Goal: Obtain resource: Obtain resource

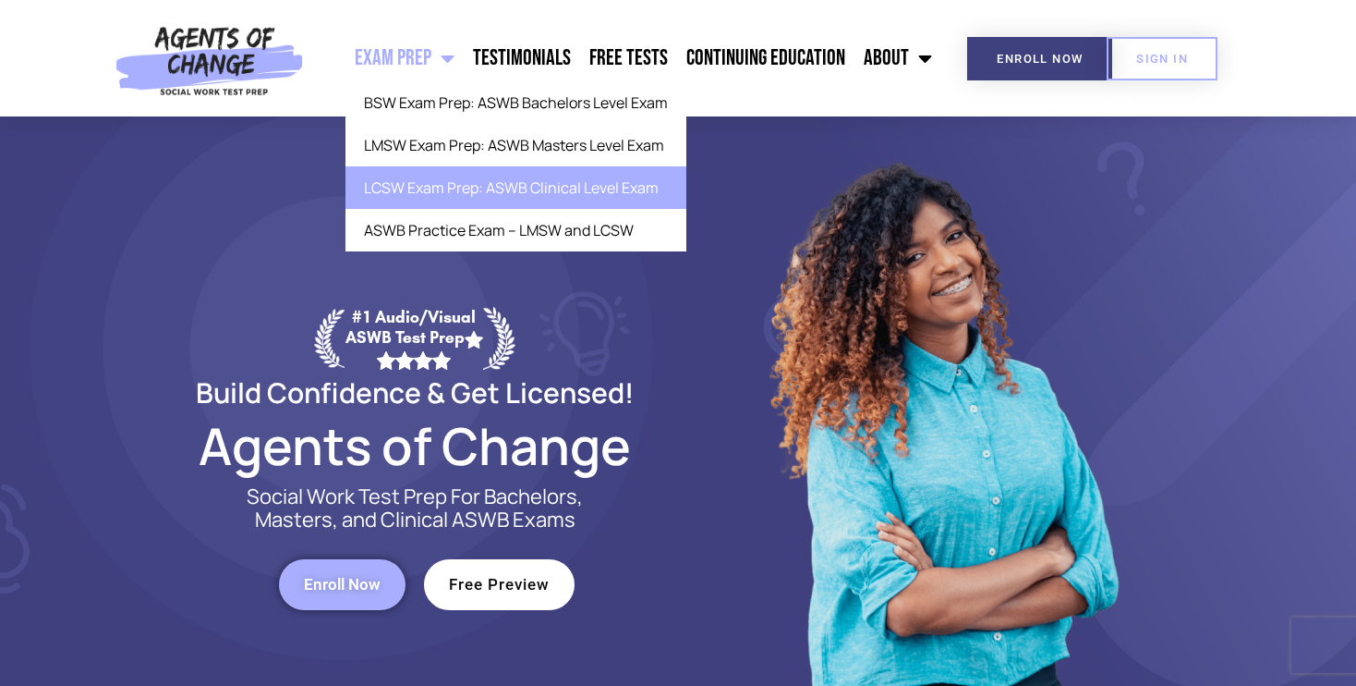
click at [407, 187] on link "LCSW Exam Prep: ASWB Clinical Level Exam" at bounding box center [516, 187] width 341 height 42
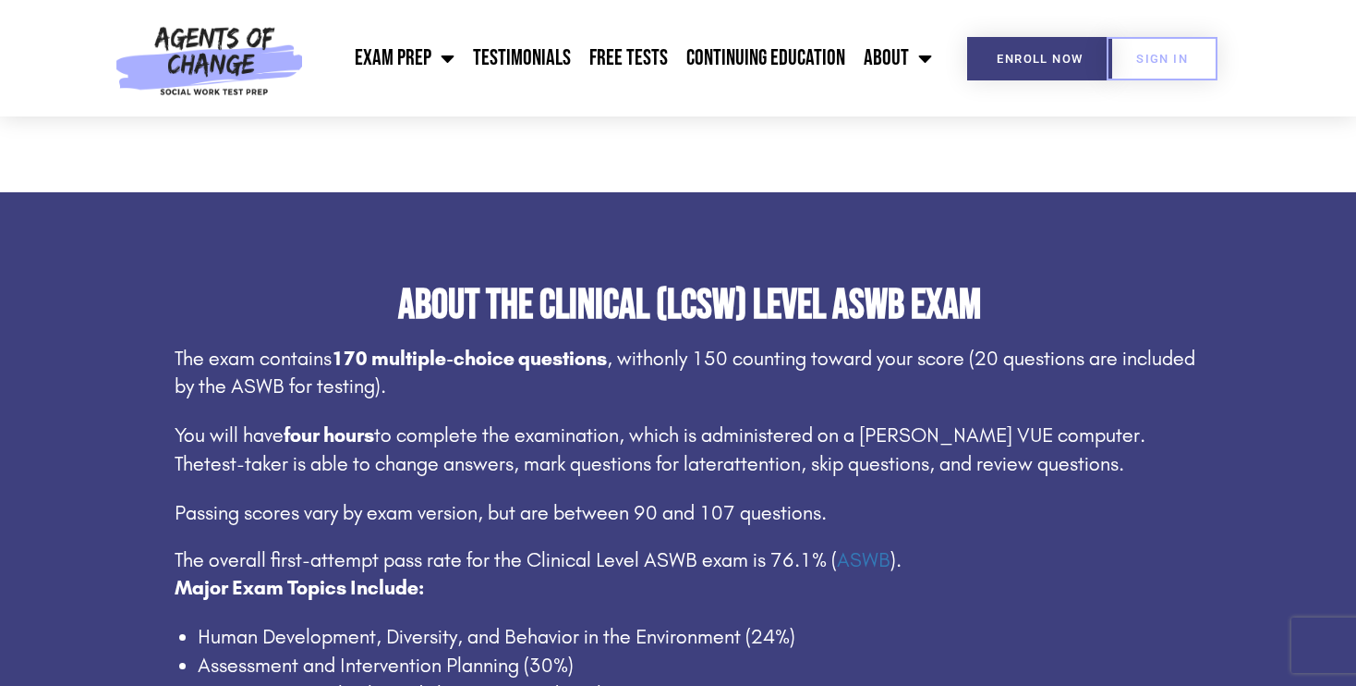
scroll to position [972, 0]
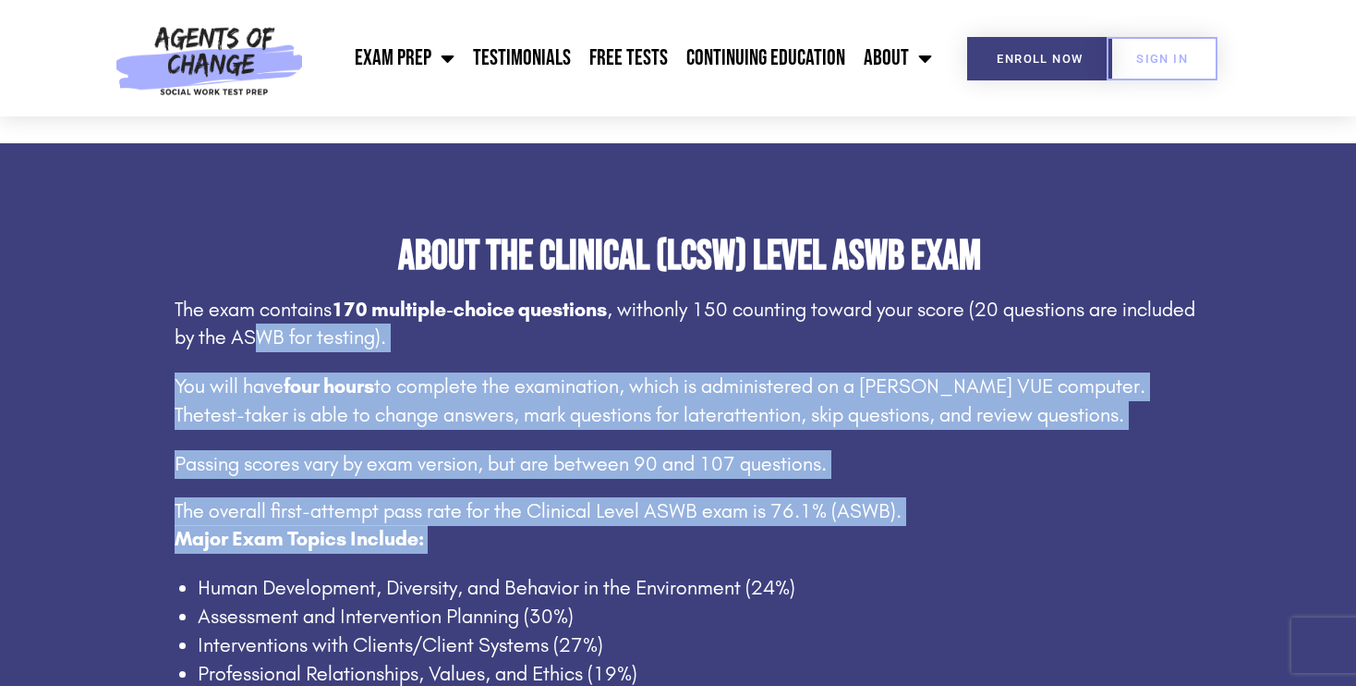
drag, startPoint x: 514, startPoint y: 554, endPoint x: 234, endPoint y: 334, distance: 356.5
click at [234, 334] on div "The exam contains 170 multiple-choice questions , with only 150 counting toward…" at bounding box center [690, 492] width 1030 height 393
click at [234, 334] on span "only 150 counting toward your score (20 questions are included by the ASWB for …" at bounding box center [685, 323] width 1021 height 53
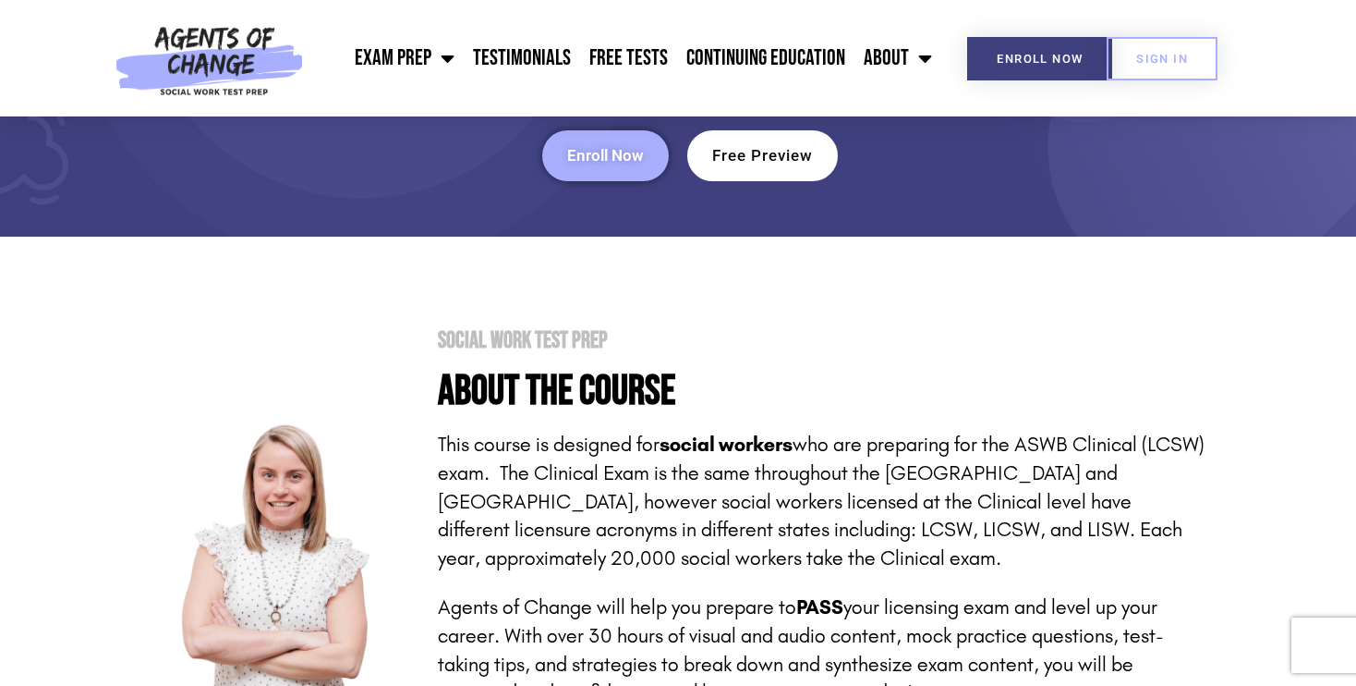
scroll to position [0, 0]
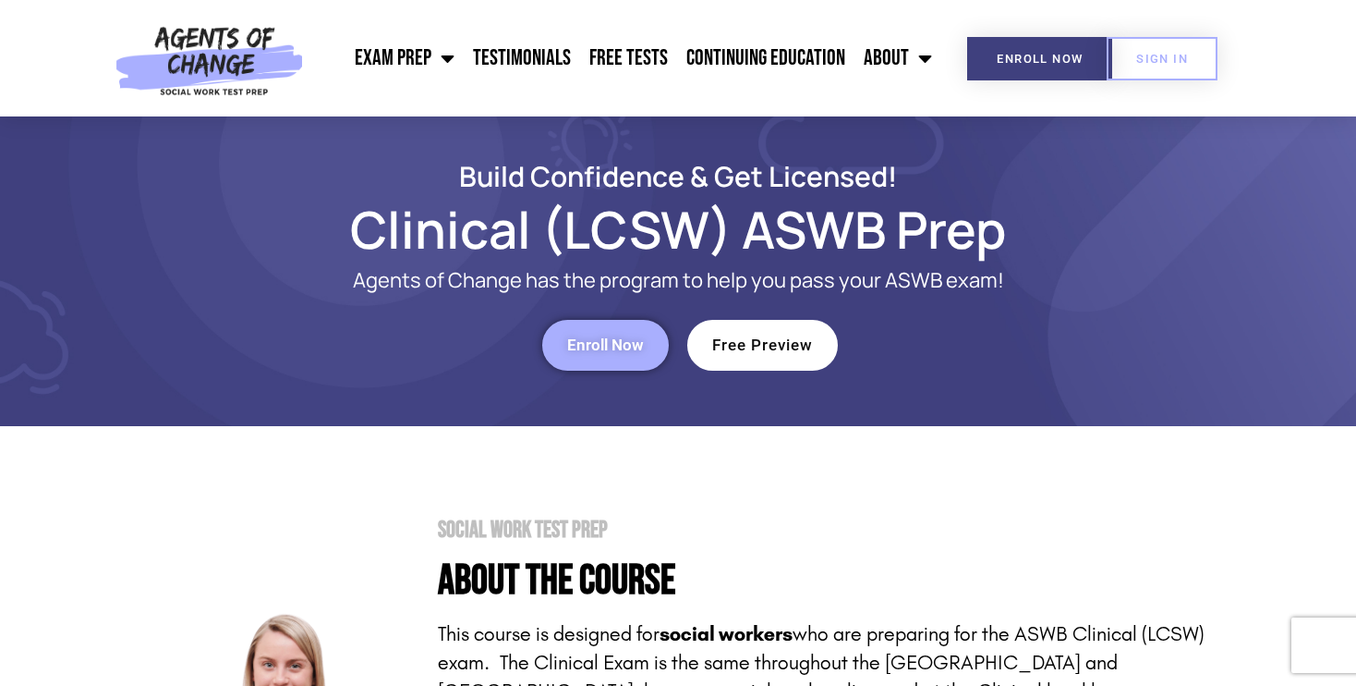
click at [631, 346] on span "Enroll Now" at bounding box center [605, 345] width 77 height 16
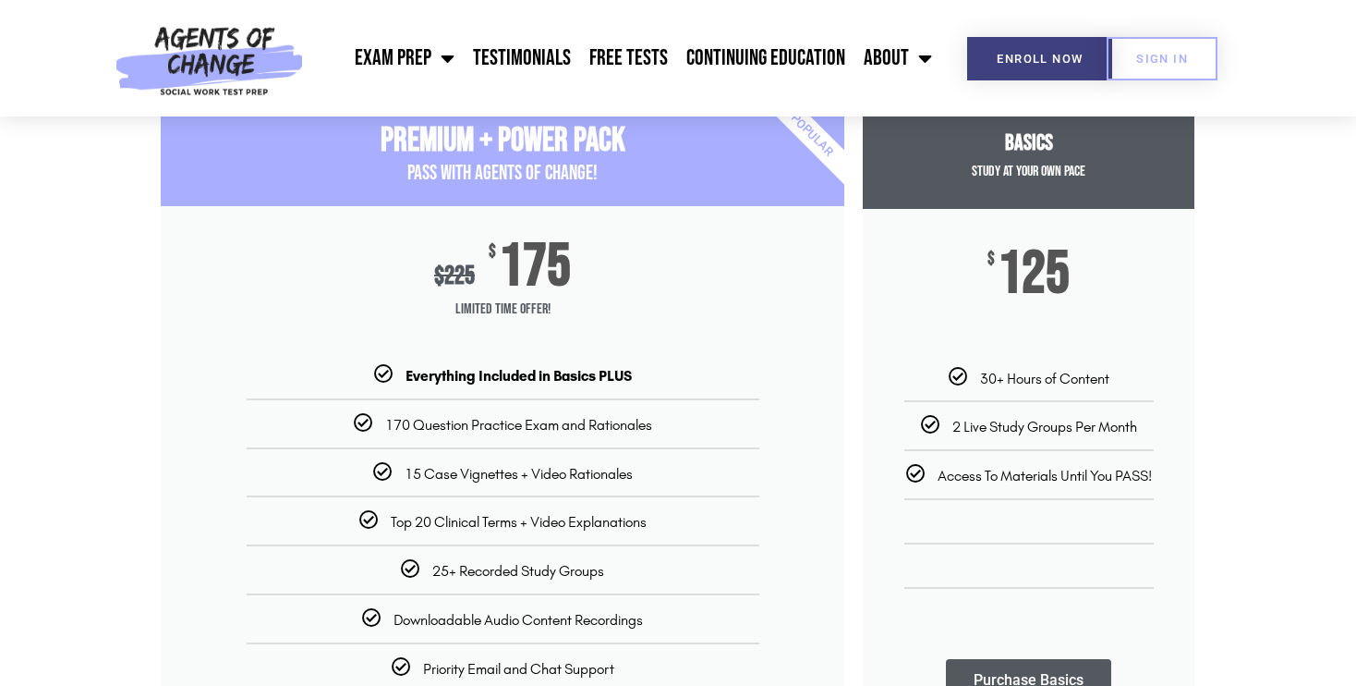
scroll to position [210, 0]
click at [973, 380] on div "30+ Hours of Content" at bounding box center [1029, 376] width 304 height 19
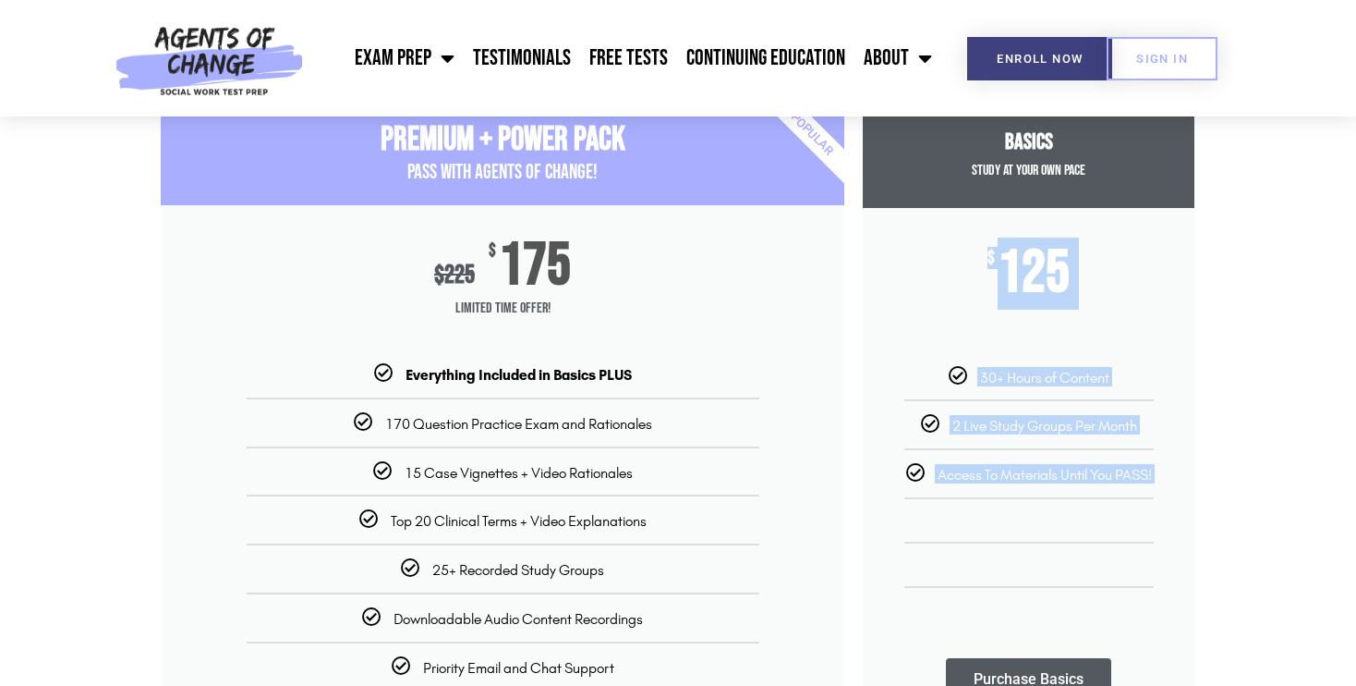
drag, startPoint x: 988, startPoint y: 504, endPoint x: 949, endPoint y: 230, distance: 277.1
click at [949, 230] on div "Basics Study at your Own Pace $ 125 30+ Hours of Content 2 Live Study Groups Pe…" at bounding box center [1029, 420] width 332 height 636
click at [949, 230] on div "$ 125" at bounding box center [1029, 287] width 332 height 159
drag, startPoint x: 910, startPoint y: 158, endPoint x: 1034, endPoint y: 486, distance: 350.6
click at [1034, 486] on div "Basics Study at your Own Pace $ 125 30+ Hours of Content 2 Live Study Groups Pe…" at bounding box center [1029, 420] width 332 height 636
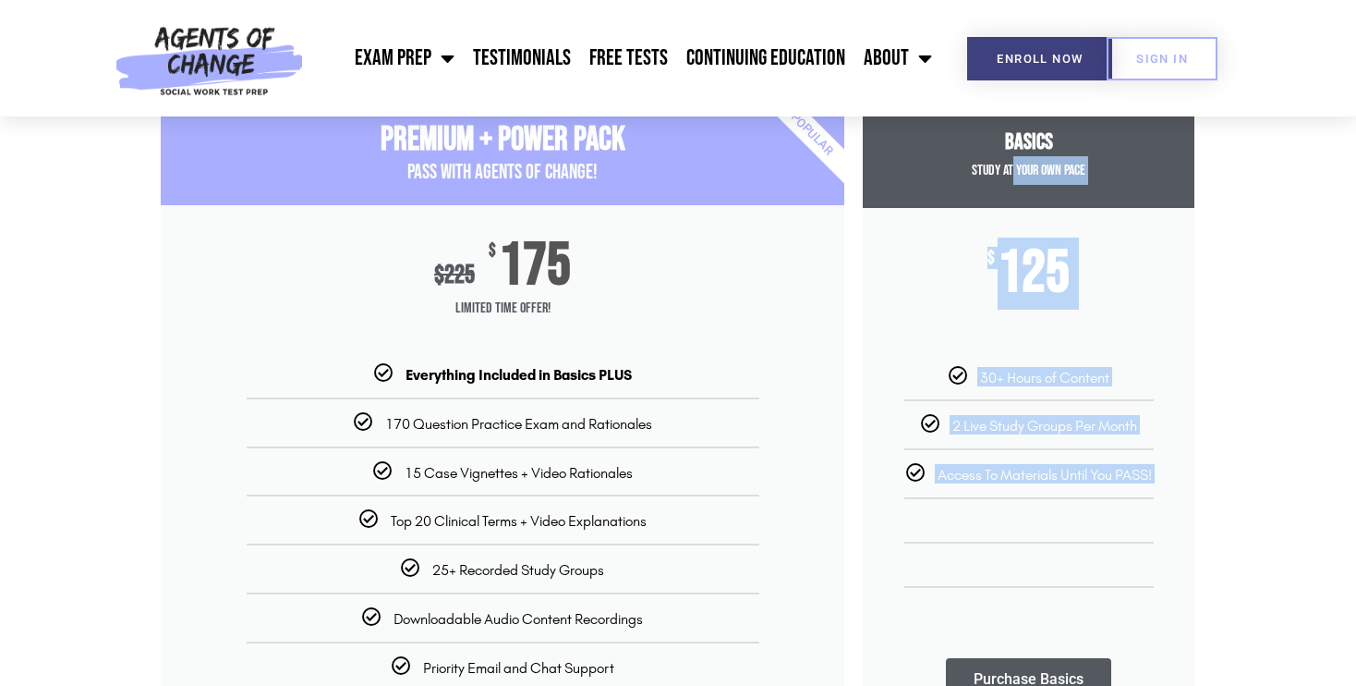
click at [1034, 486] on ul "30+ Hours of Content 2 Live Study Groups Per Month Access To Materials Until Yo…" at bounding box center [1029, 491] width 332 height 249
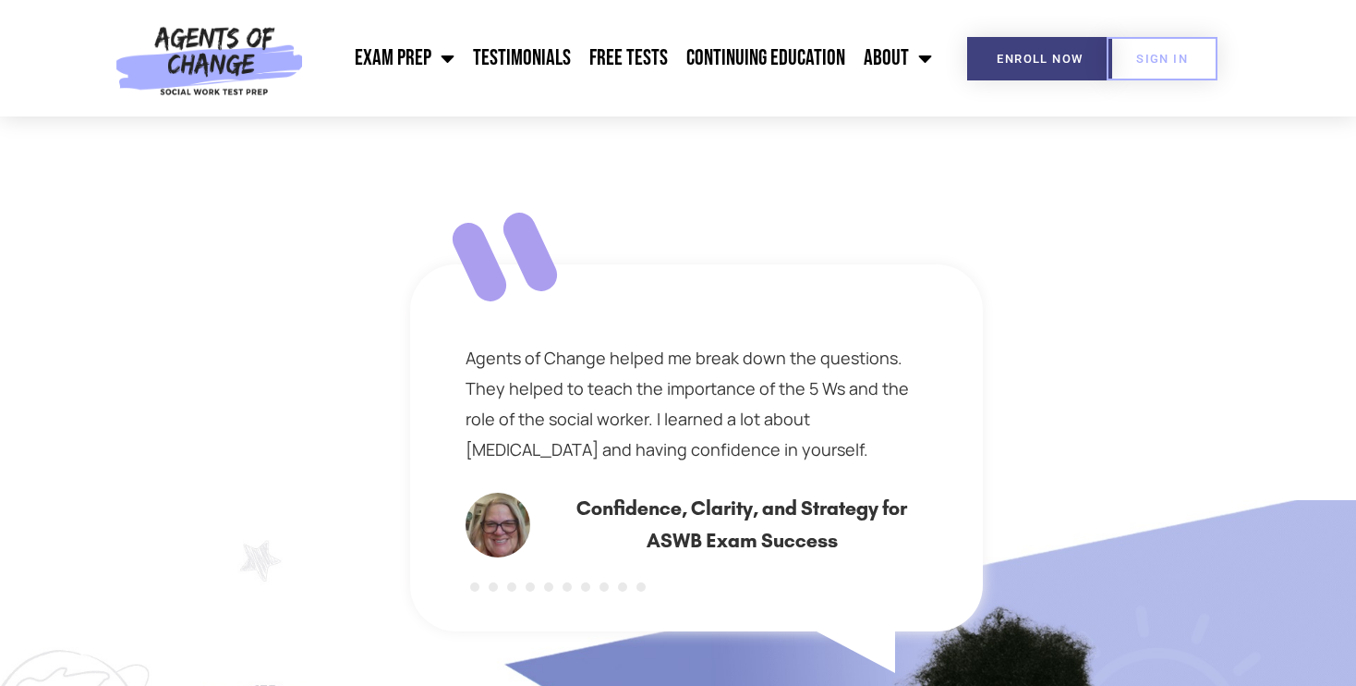
scroll to position [972, 0]
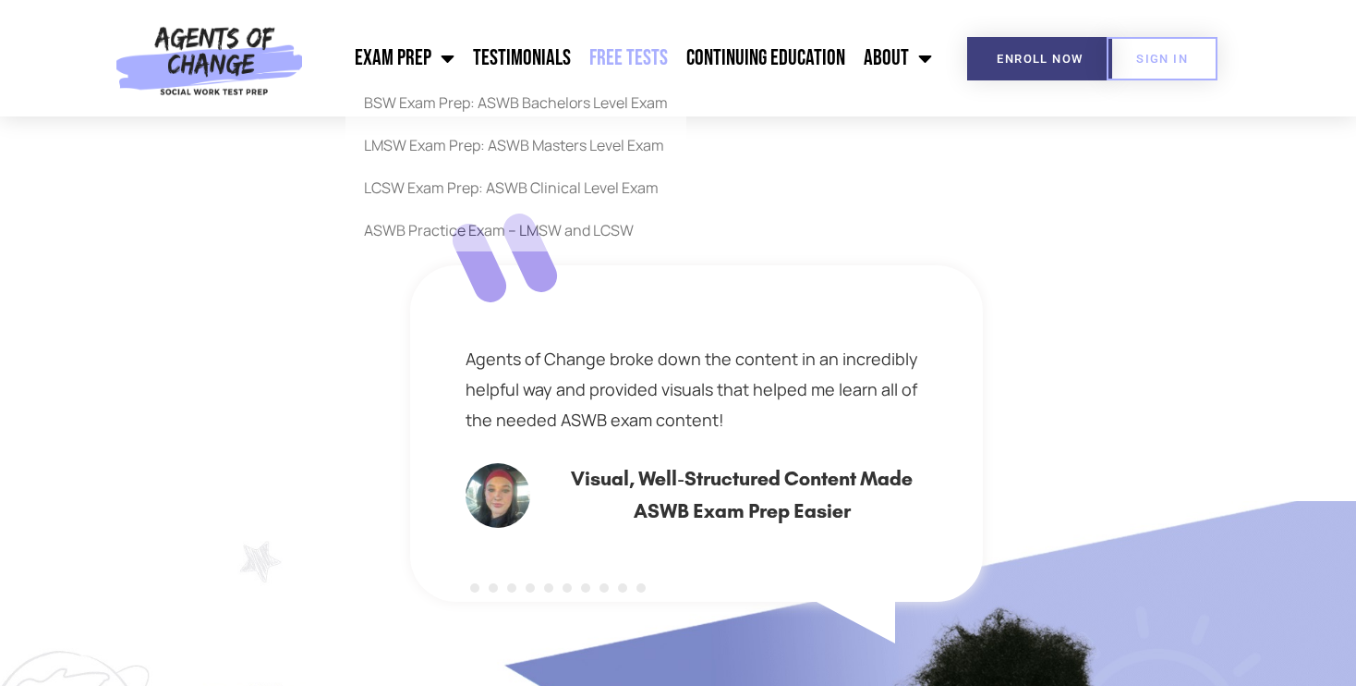
click at [617, 57] on link "Free Tests" at bounding box center [628, 58] width 97 height 46
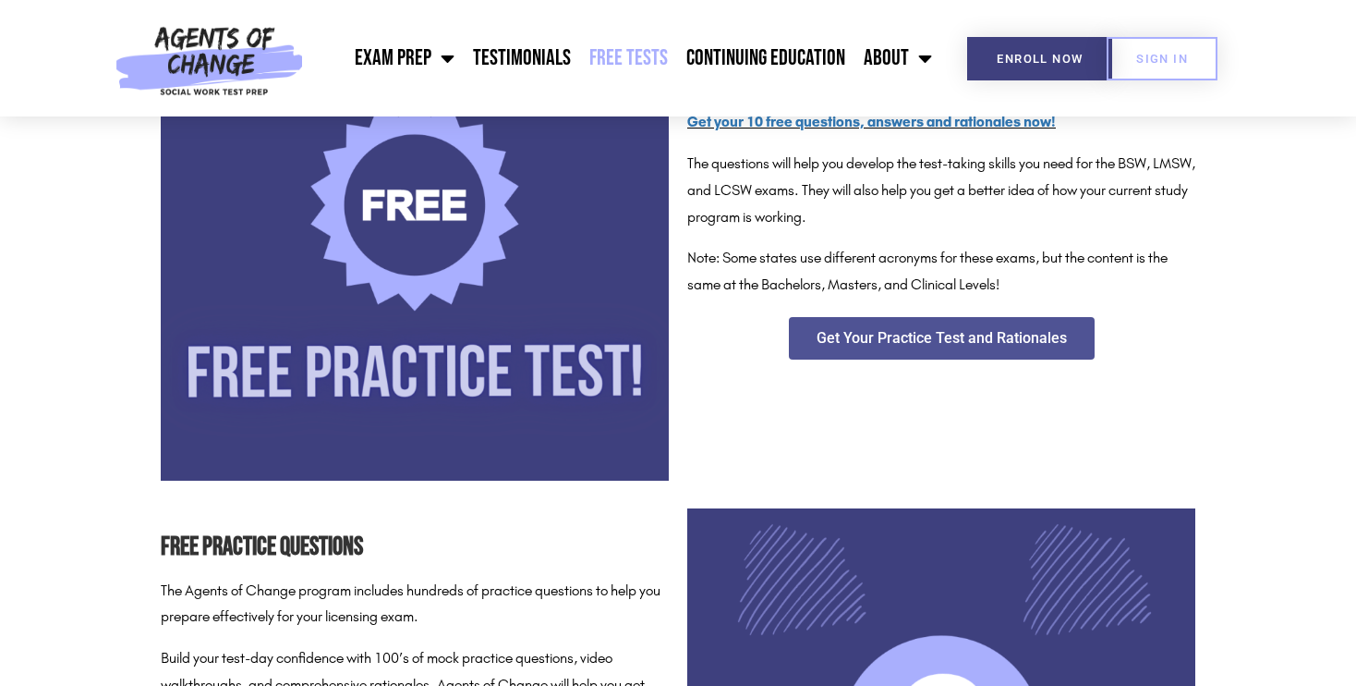
scroll to position [597, 0]
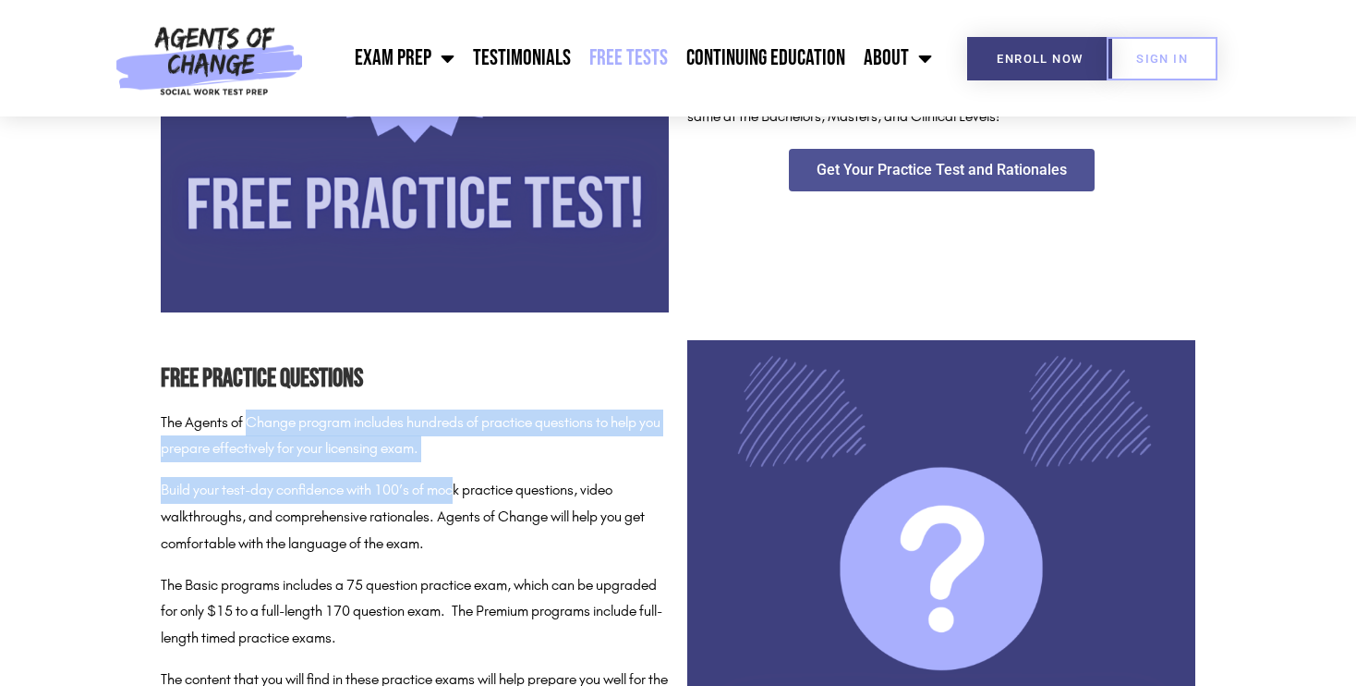
drag, startPoint x: 460, startPoint y: 490, endPoint x: 240, endPoint y: 422, distance: 230.0
click at [240, 422] on div "Free Practice Questions The Agents of Change program includes hundreds of pract…" at bounding box center [415, 538] width 508 height 361
click at [240, 422] on p "The Agents of Change program includes hundreds of practice questions to help yo…" at bounding box center [415, 436] width 508 height 54
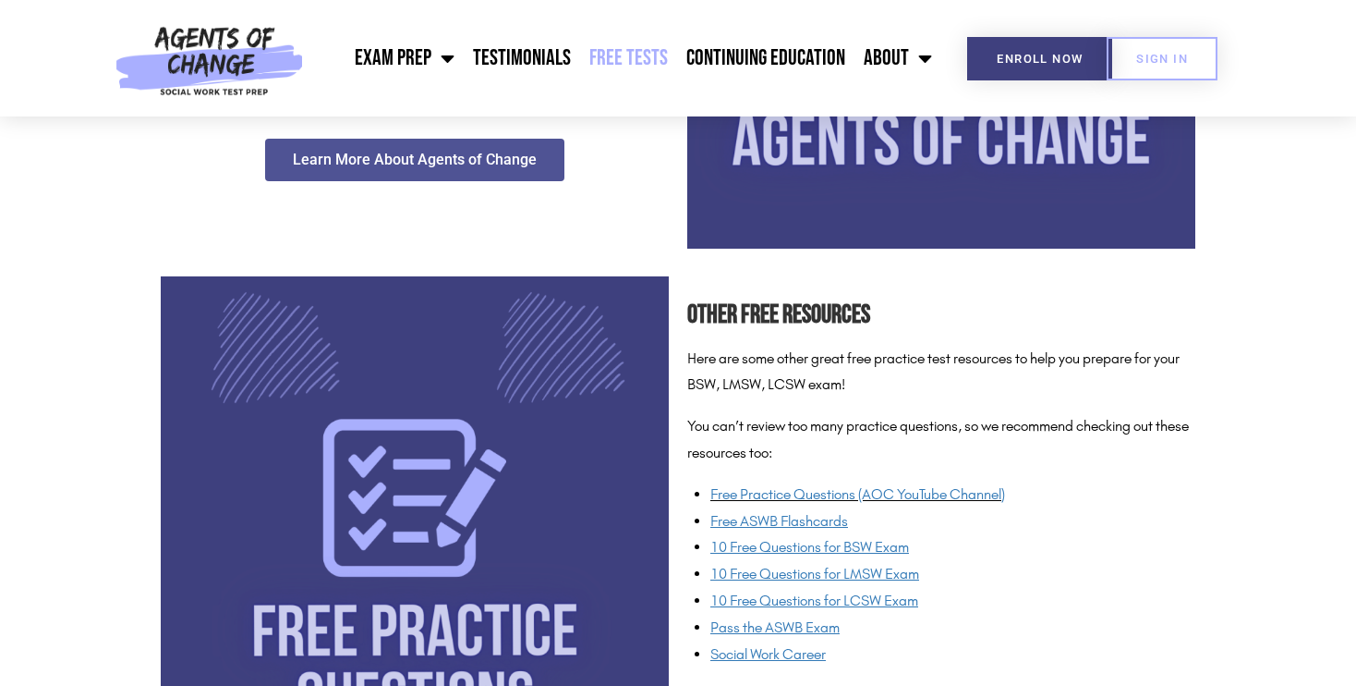
scroll to position [1232, 0]
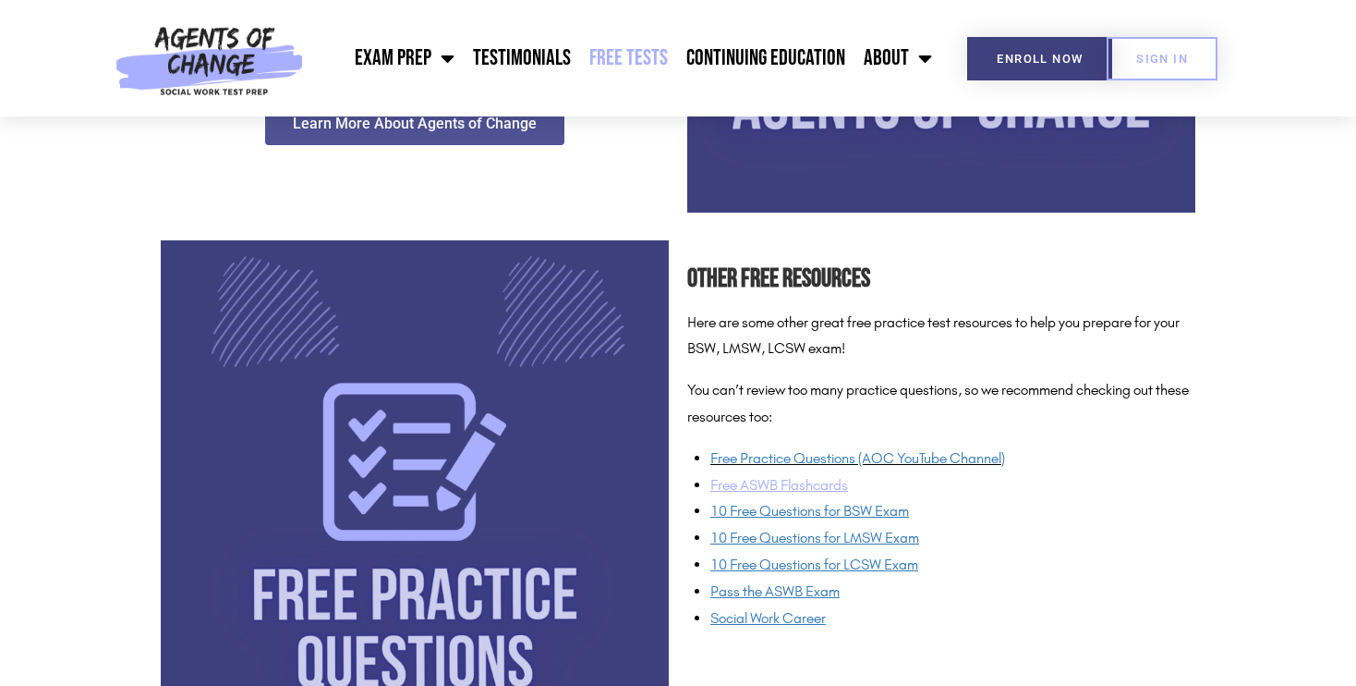
click at [781, 484] on u "Free ASWB Flashcards" at bounding box center [779, 485] width 138 height 18
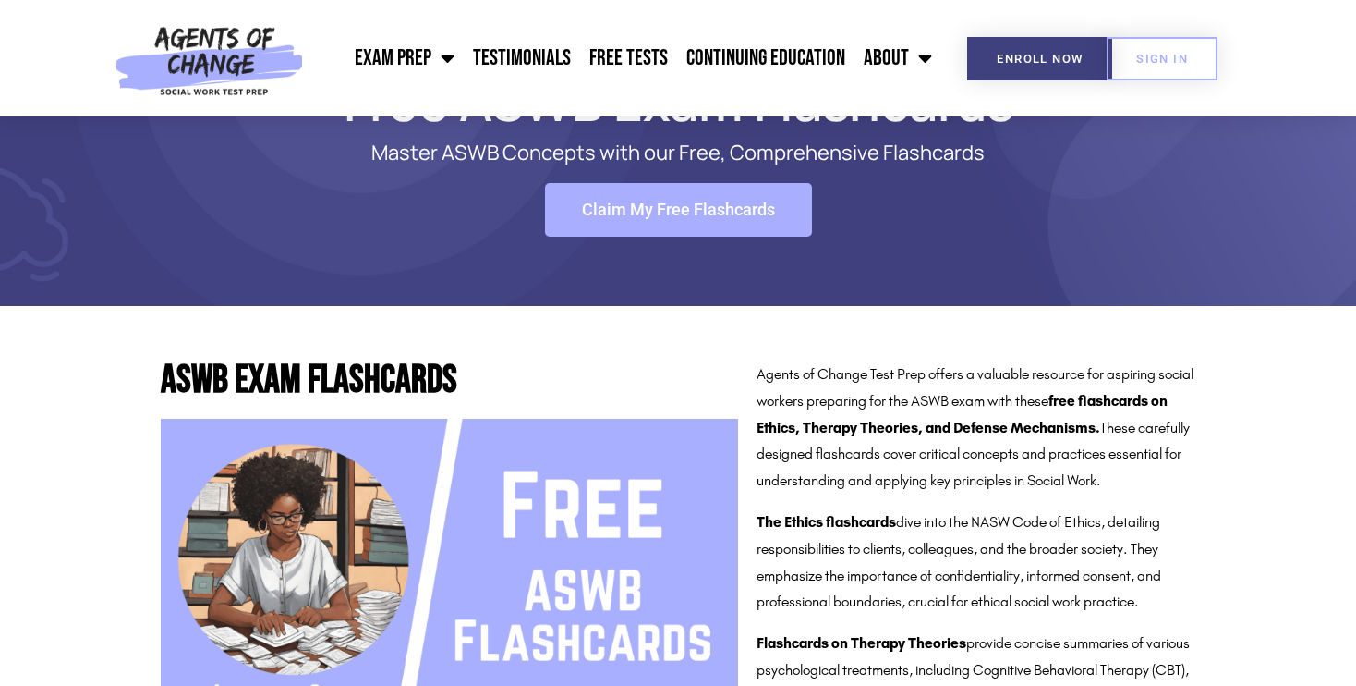
scroll to position [84, 0]
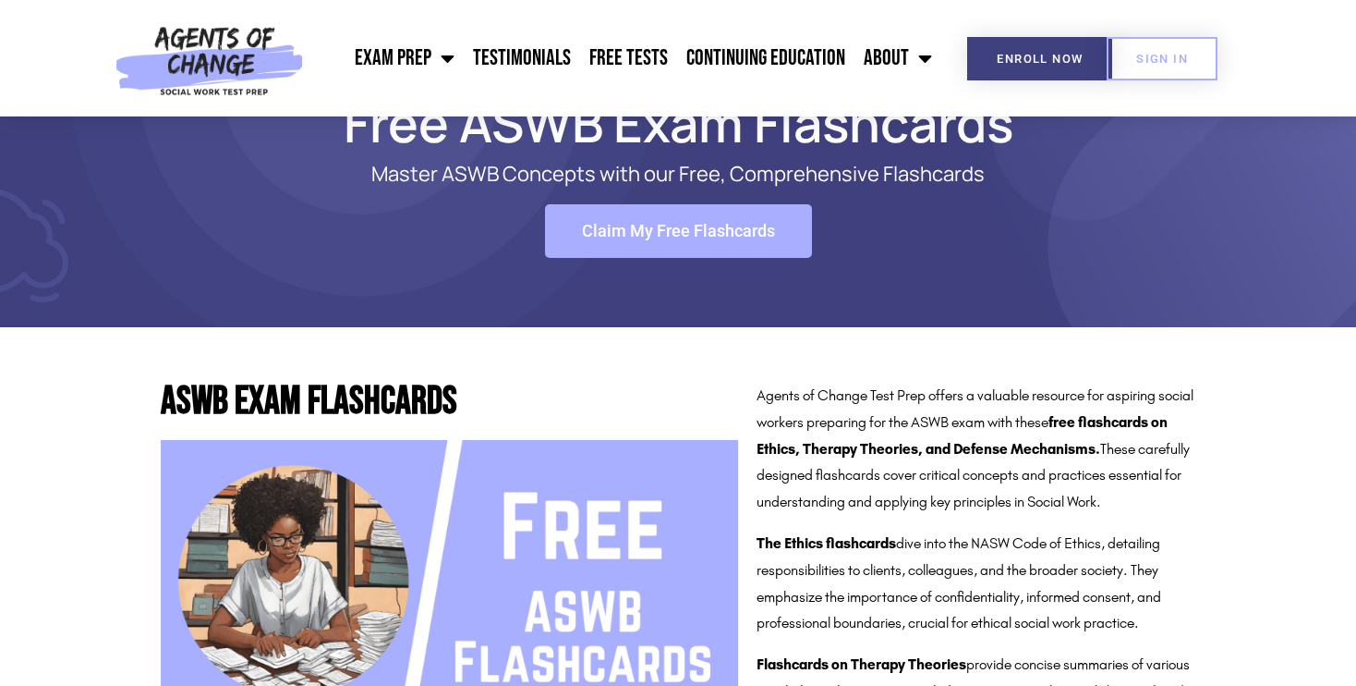
click at [681, 220] on link "Claim My Free Flashcards" at bounding box center [678, 231] width 267 height 54
